Goal: Task Accomplishment & Management: Manage account settings

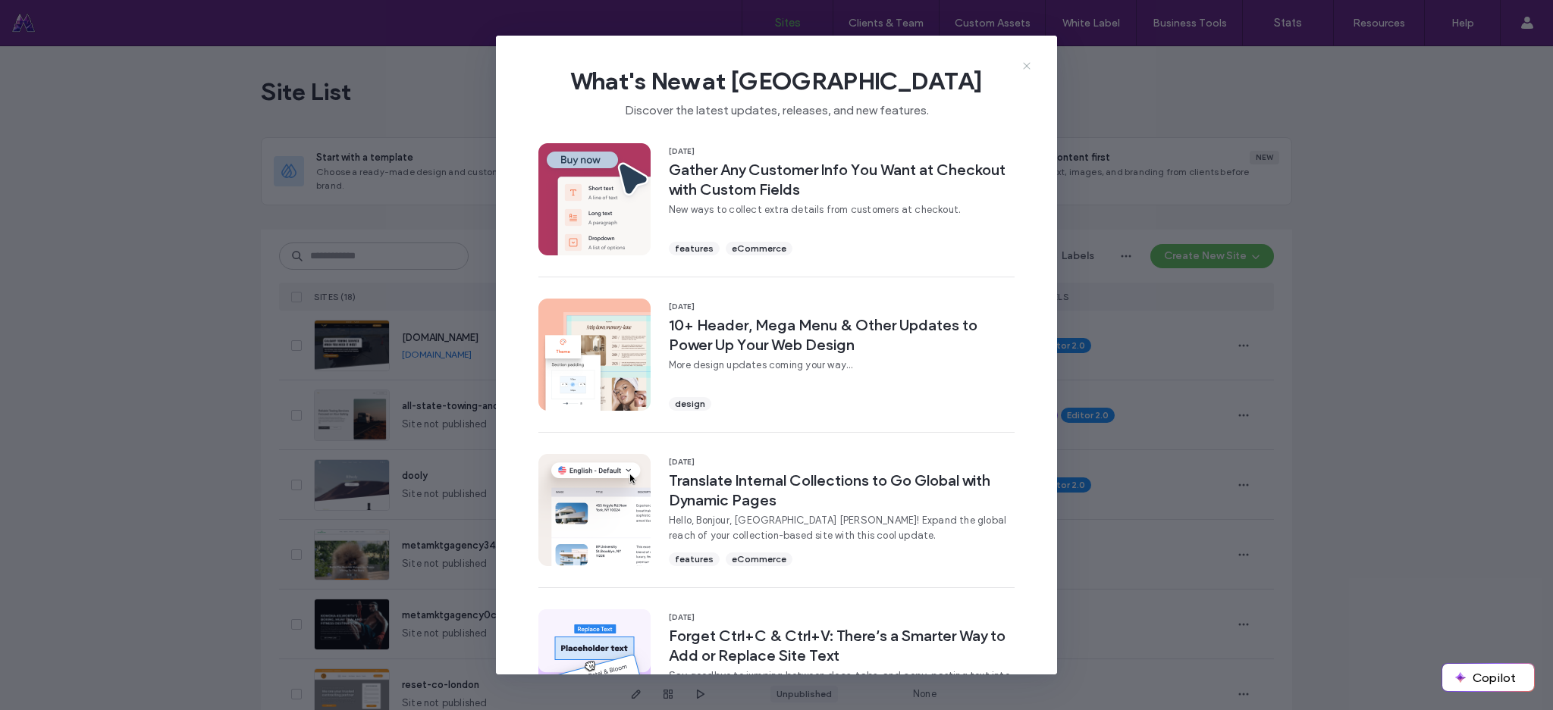
click at [1019, 71] on span "What's New at [GEOGRAPHIC_DATA]" at bounding box center [776, 81] width 513 height 30
click at [1023, 67] on icon at bounding box center [1027, 66] width 12 height 12
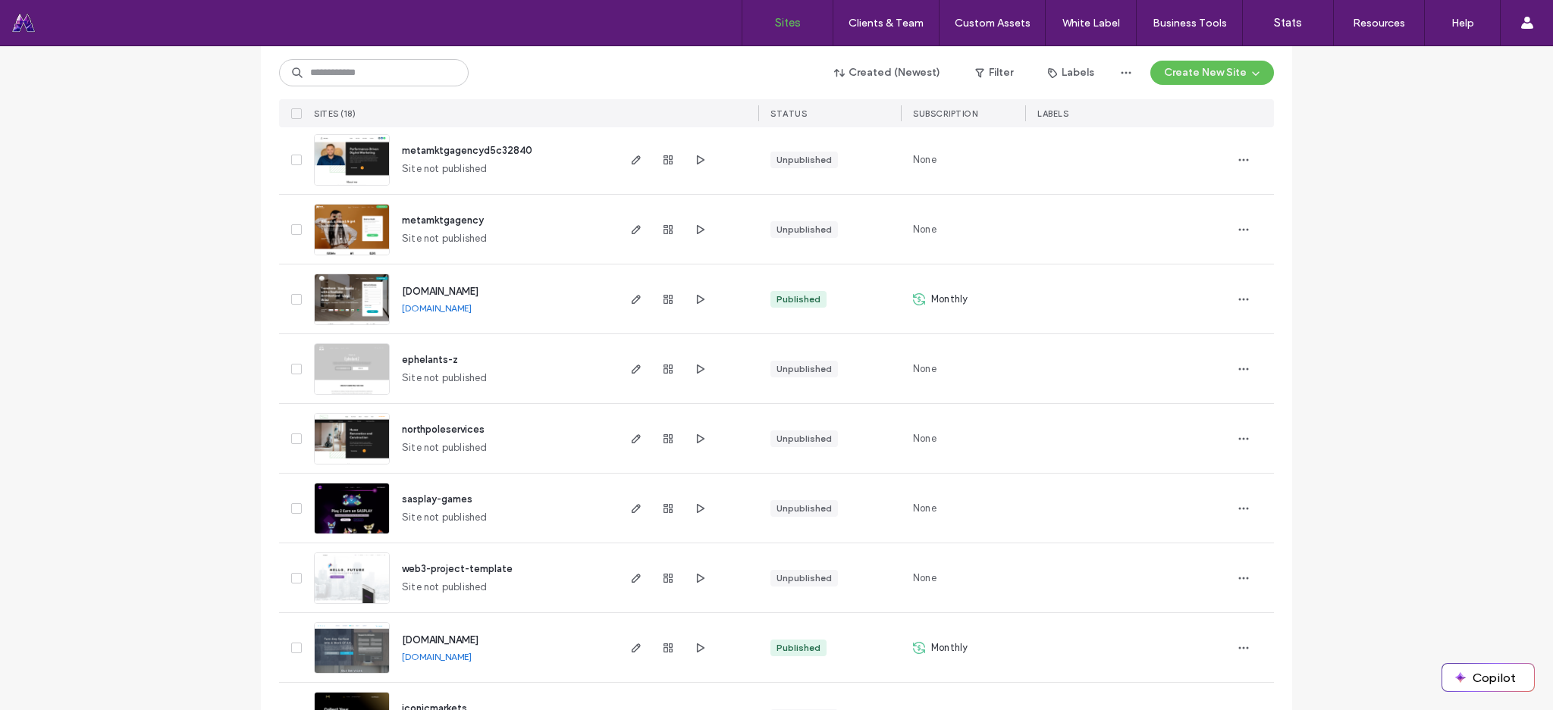
scroll to position [571, 0]
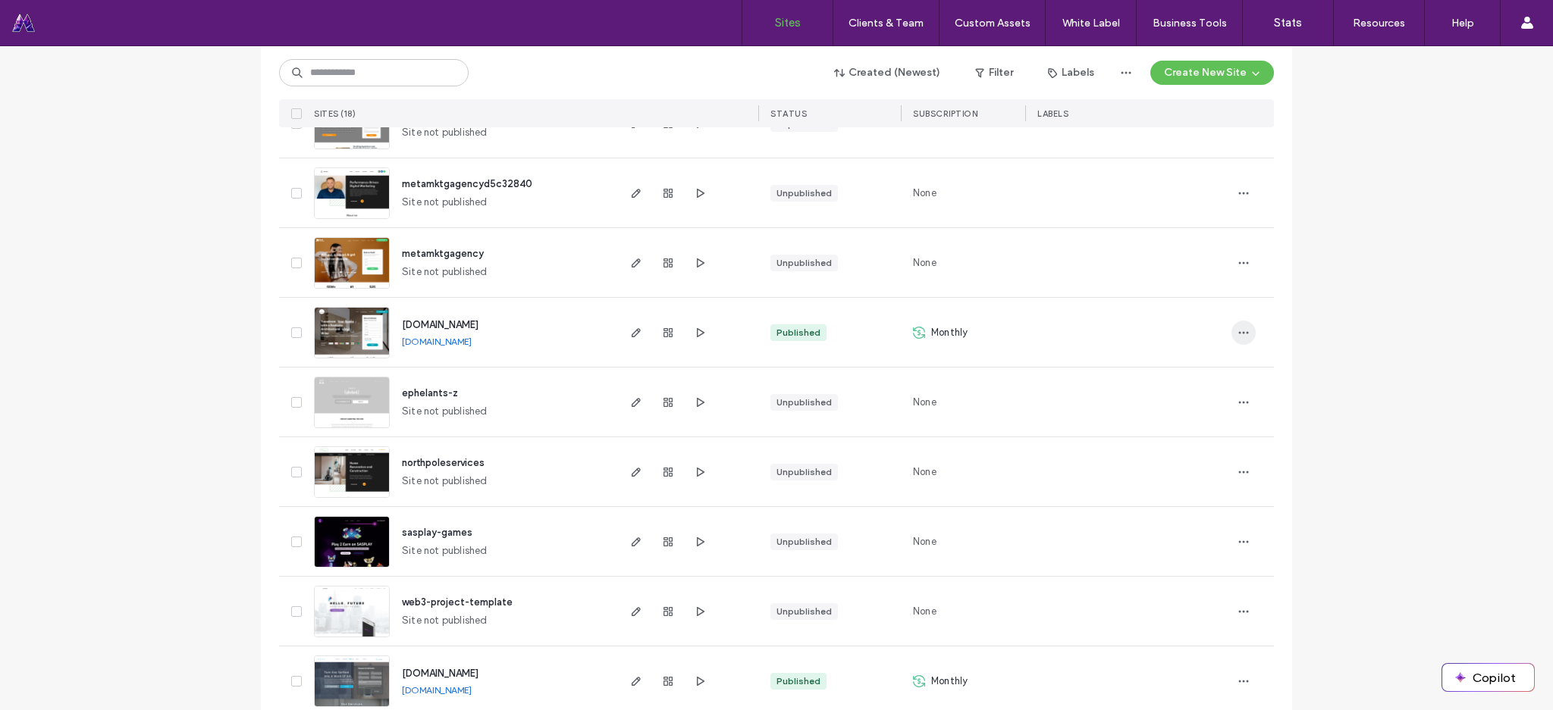
click at [1247, 331] on span "button" at bounding box center [1243, 333] width 24 height 24
click at [665, 333] on icon "button" at bounding box center [668, 333] width 12 height 12
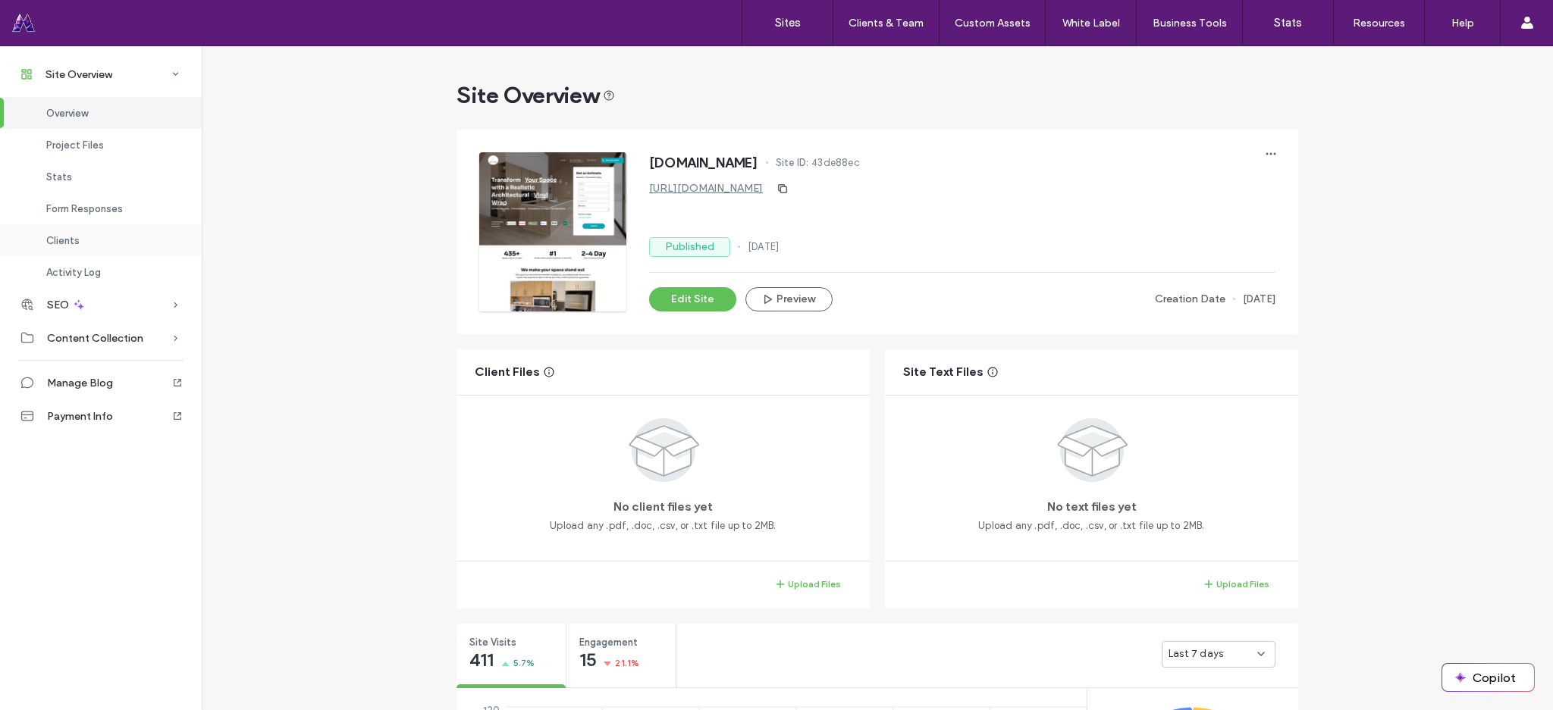
click at [110, 246] on div "Clients" at bounding box center [101, 240] width 202 height 32
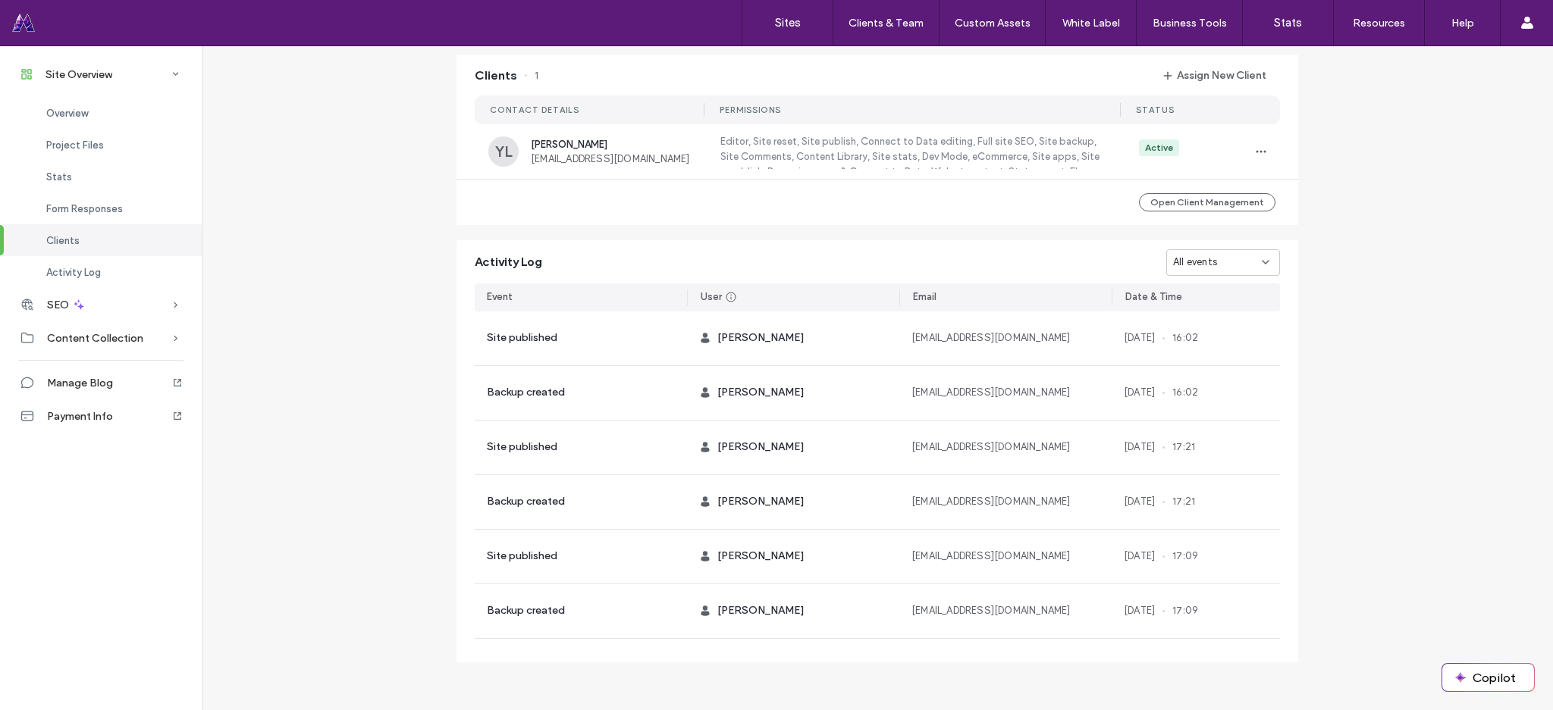
scroll to position [1390, 0]
click at [1263, 149] on span "button" at bounding box center [1261, 152] width 24 height 24
click at [1290, 195] on span "Edit Permissions" at bounding box center [1312, 190] width 74 height 15
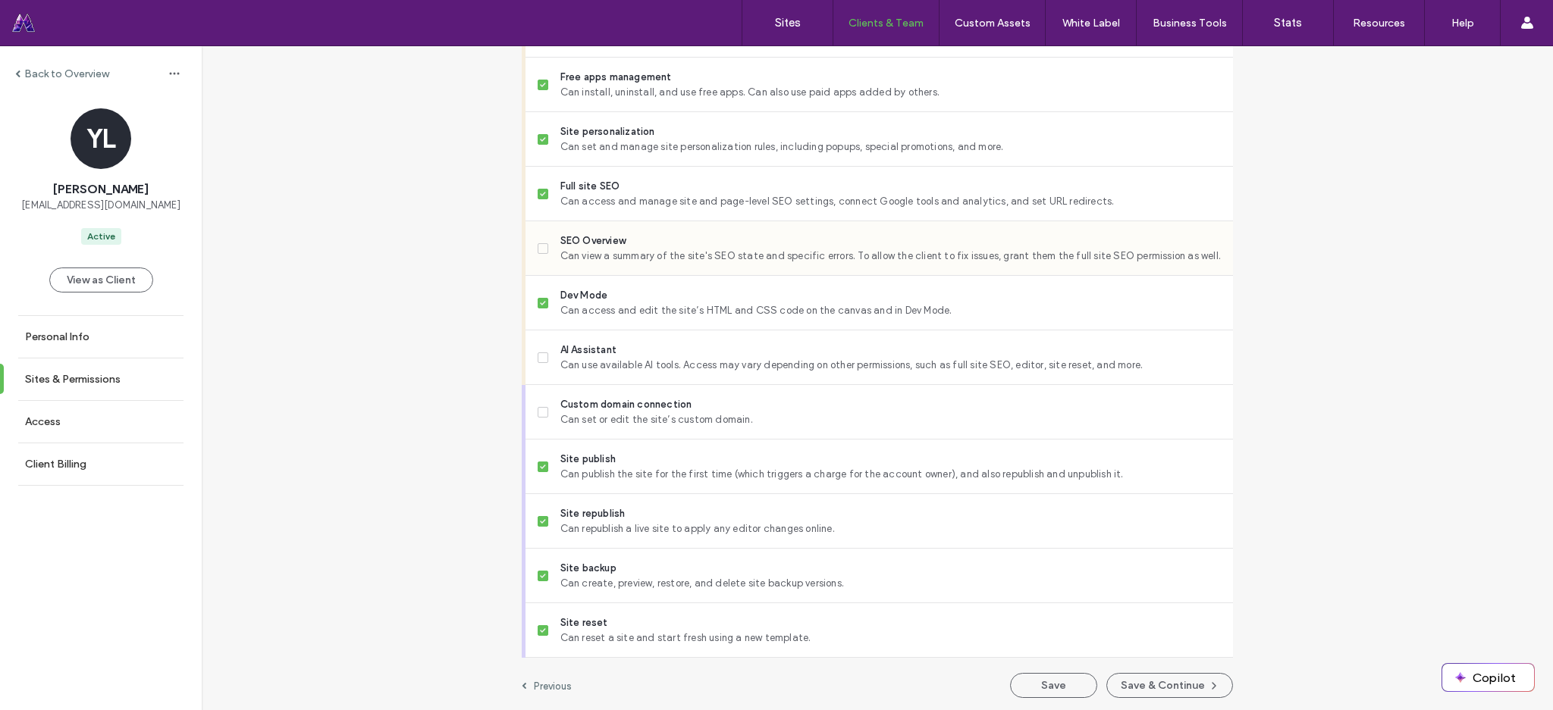
scroll to position [1263, 0]
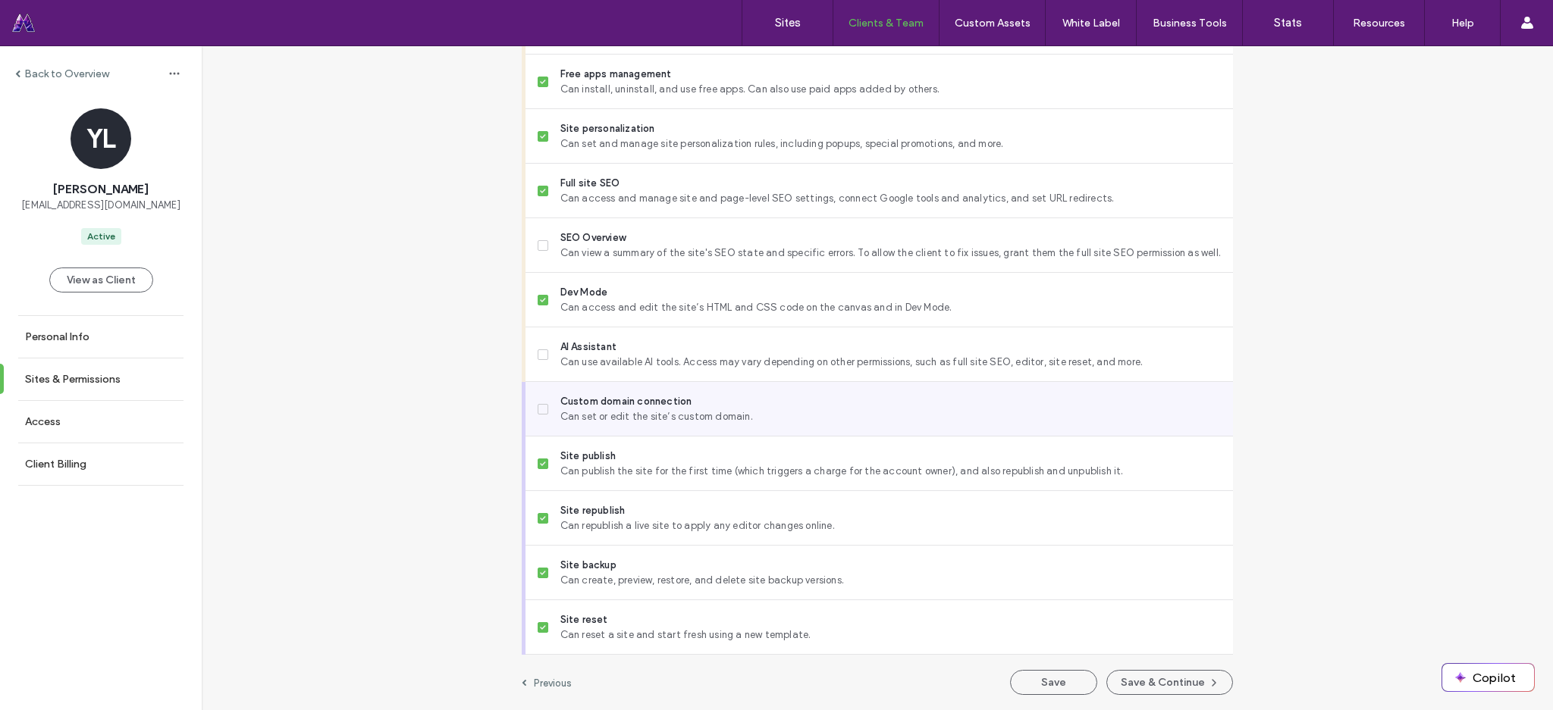
click at [547, 404] on label "Custom domain connection Can set or edit the site’s custom domain." at bounding box center [879, 409] width 683 height 30
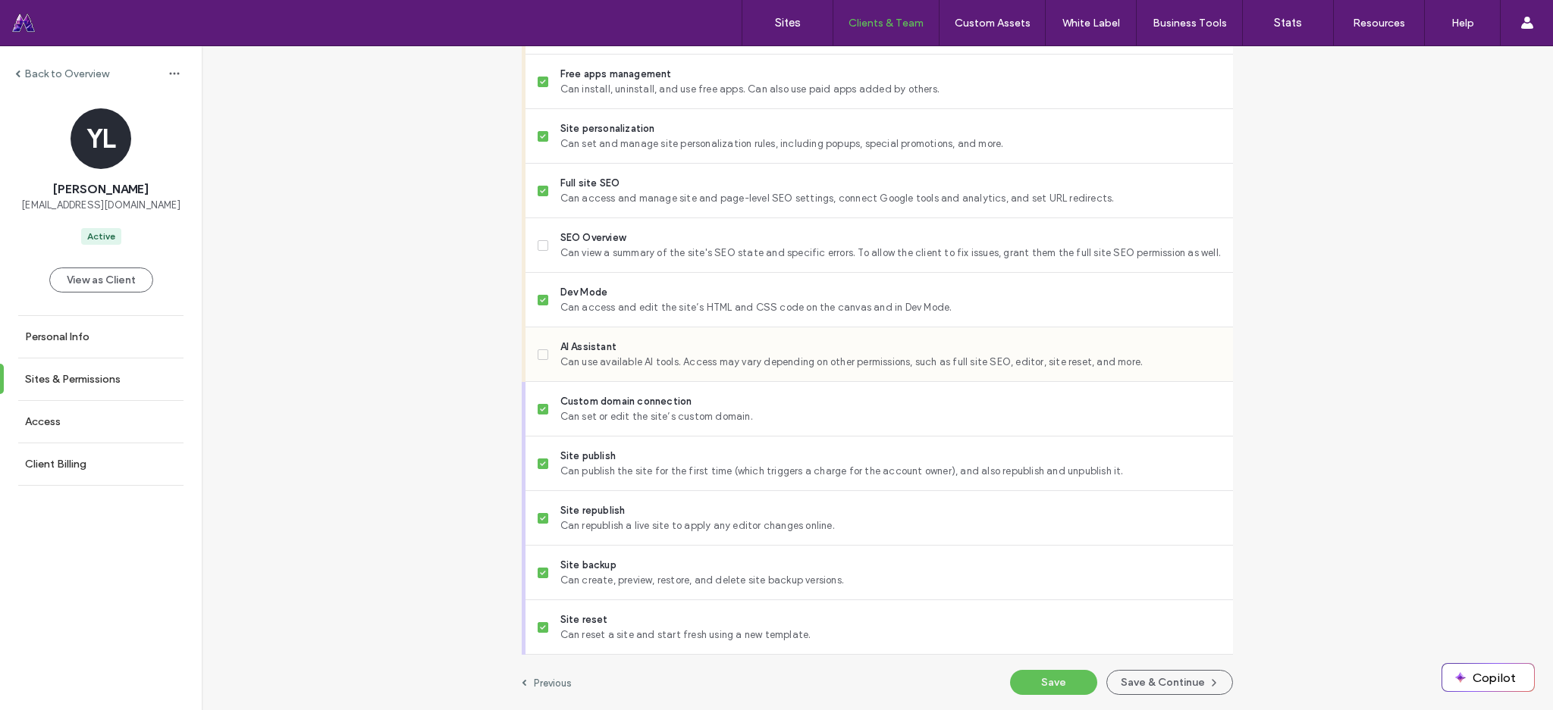
click at [541, 340] on label "AI Assistant Can use available AI tools. Access may vary depending on other per…" at bounding box center [879, 355] width 683 height 30
click at [538, 246] on span at bounding box center [543, 245] width 11 height 11
click at [1115, 684] on button "Save & Continue" at bounding box center [1169, 682] width 127 height 25
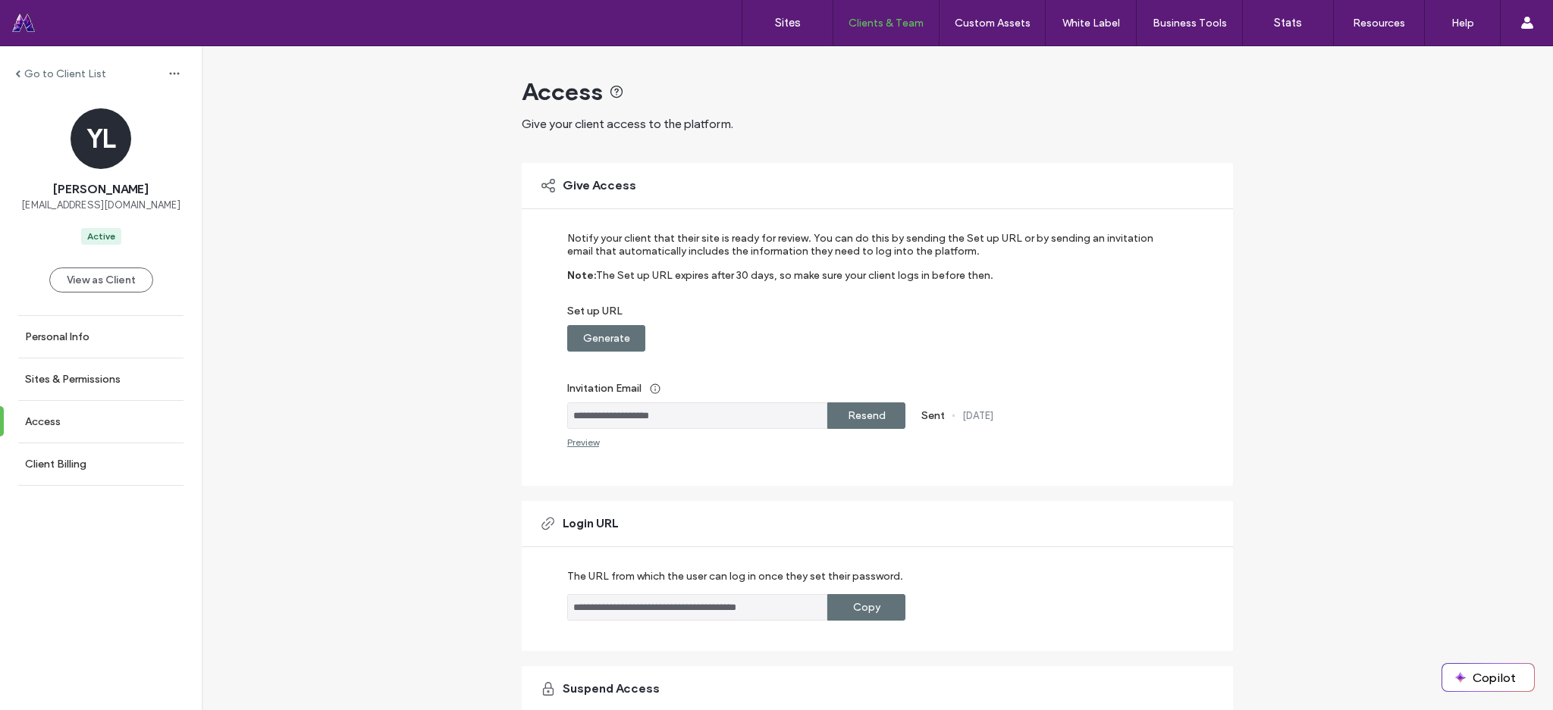
click at [609, 340] on label "Generate" at bounding box center [606, 339] width 47 height 28
click at [845, 340] on div "Copy" at bounding box center [866, 338] width 78 height 27
click at [872, 422] on label "Resend" at bounding box center [867, 416] width 38 height 28
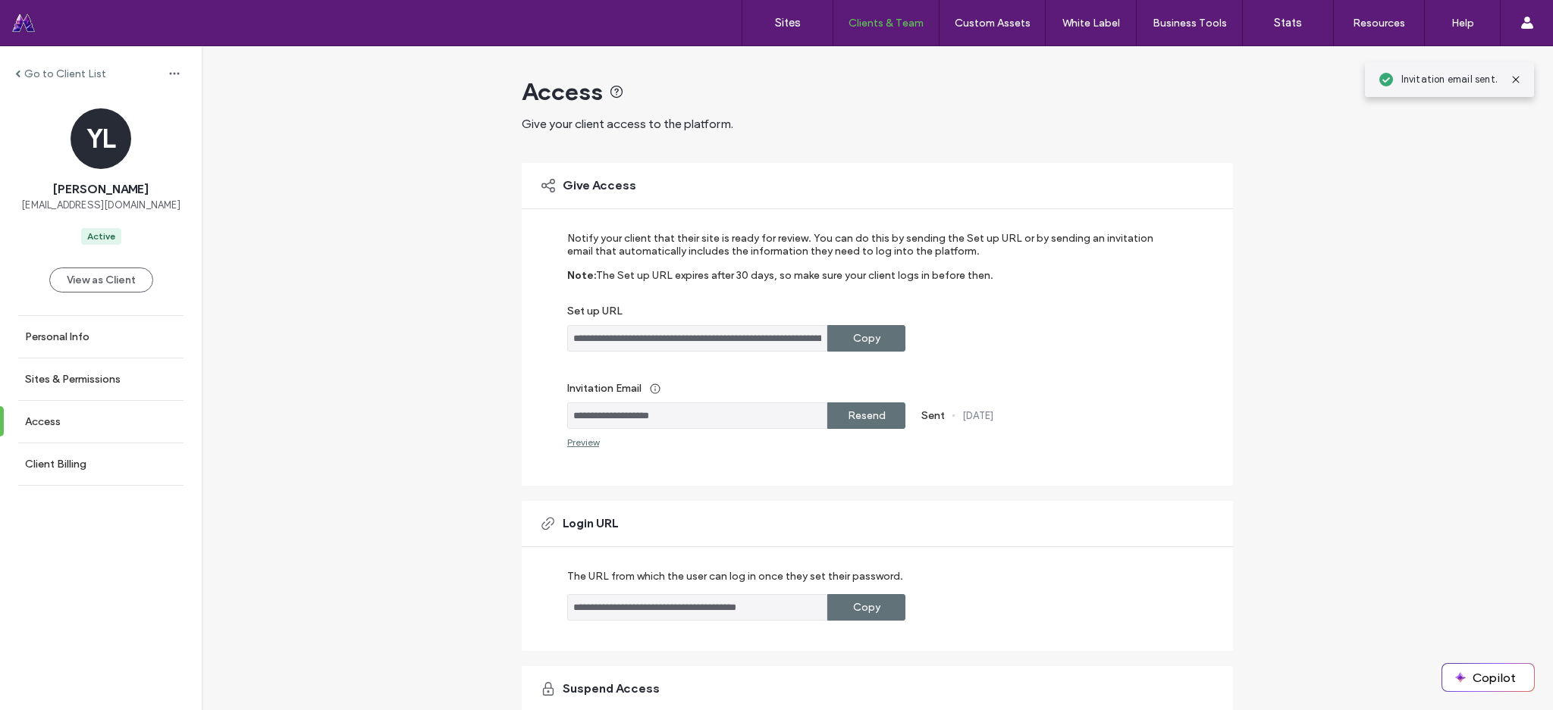
click at [842, 616] on div "Copy" at bounding box center [866, 607] width 78 height 27
